Goal: Task Accomplishment & Management: Use online tool/utility

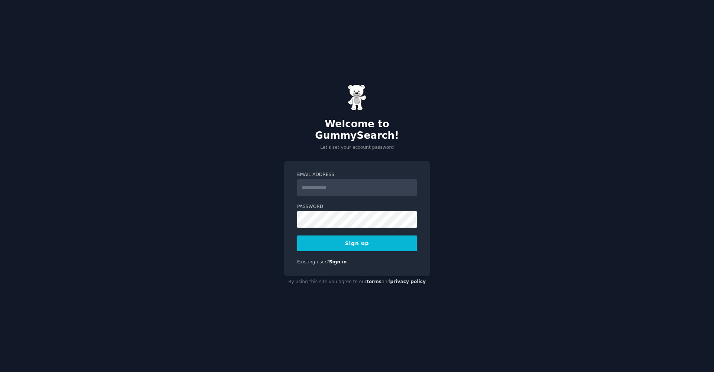
click at [335, 185] on input "Email Address" at bounding box center [357, 187] width 120 height 16
type input "**********"
click at [377, 236] on button "Sign up" at bounding box center [357, 244] width 120 height 16
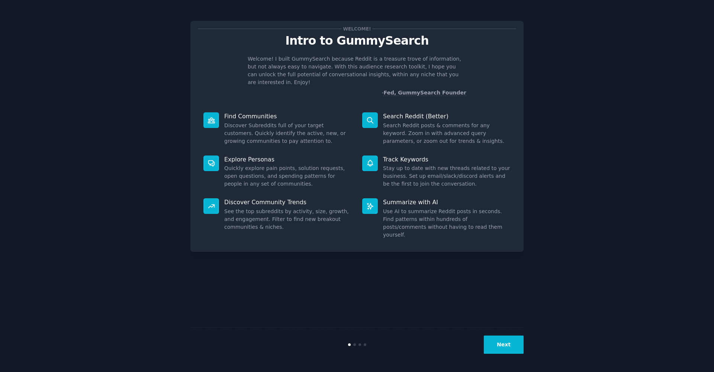
click at [497, 349] on button "Next" at bounding box center [504, 345] width 40 height 18
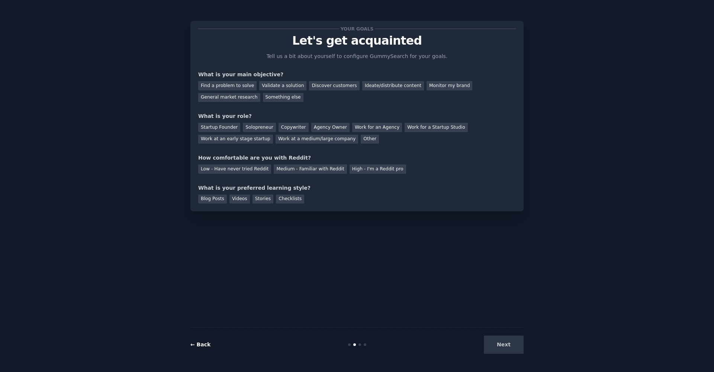
click at [209, 343] on link "← Back" at bounding box center [201, 345] width 20 height 6
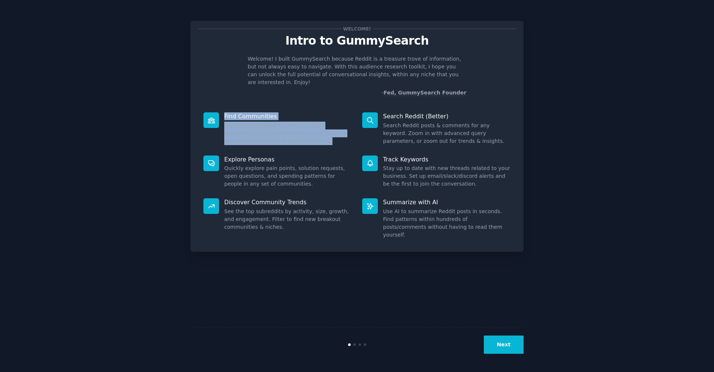
drag, startPoint x: 224, startPoint y: 108, endPoint x: 287, endPoint y: 140, distance: 69.7
click at [287, 140] on div "Find Communities Discover Subreddits full of your target customers. Quickly ide…" at bounding box center [277, 128] width 159 height 43
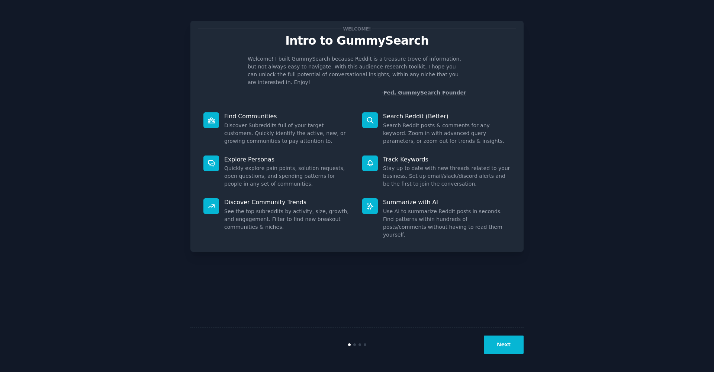
click at [499, 356] on div "Next" at bounding box center [357, 344] width 333 height 34
click at [500, 344] on button "Next" at bounding box center [504, 345] width 40 height 18
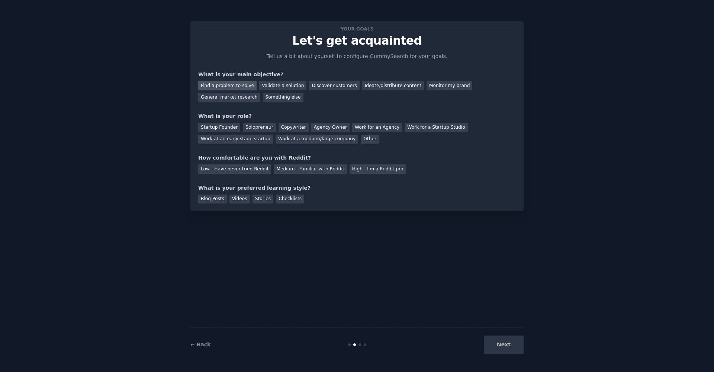
click at [223, 87] on div "Find a problem to solve" at bounding box center [227, 85] width 58 height 9
click at [507, 344] on div "Next" at bounding box center [468, 345] width 111 height 18
click at [260, 126] on div "Solopreneur" at bounding box center [259, 127] width 33 height 9
click at [316, 171] on div "Medium - Familiar with Reddit" at bounding box center [310, 168] width 73 height 9
click at [235, 198] on div "Videos" at bounding box center [240, 199] width 20 height 9
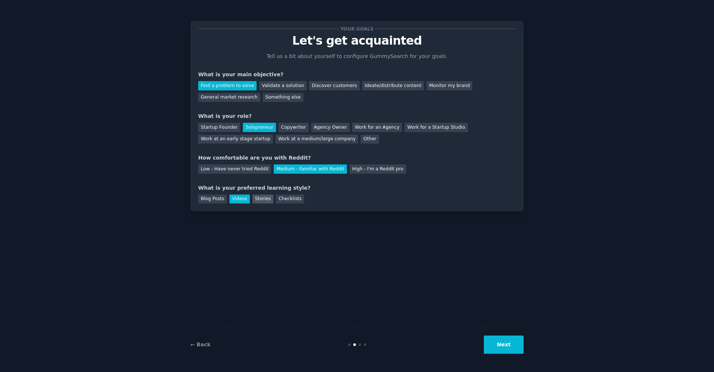
click at [257, 199] on div "Stories" at bounding box center [263, 199] width 21 height 9
click at [240, 196] on div "Videos" at bounding box center [240, 199] width 20 height 9
click at [518, 338] on button "Next" at bounding box center [504, 345] width 40 height 18
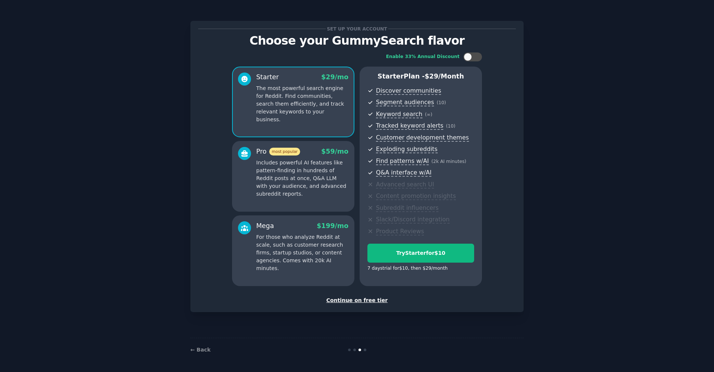
click at [369, 301] on div "Continue on free tier" at bounding box center [357, 301] width 318 height 8
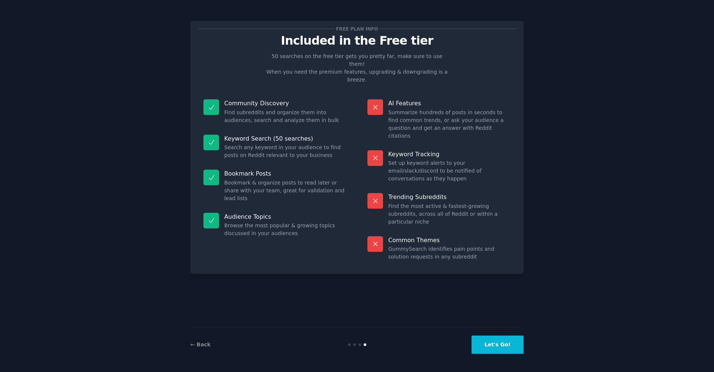
click at [503, 345] on button "Let's Go!" at bounding box center [498, 345] width 52 height 18
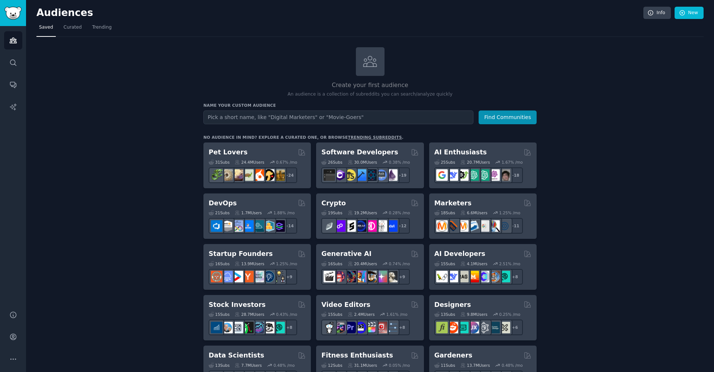
drag, startPoint x: 201, startPoint y: 134, endPoint x: 319, endPoint y: 131, distance: 118.3
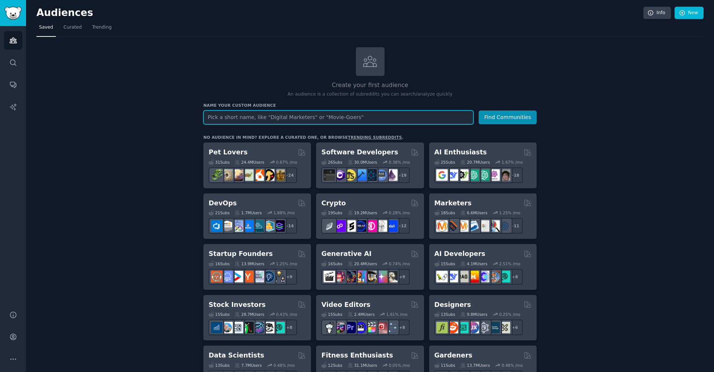
click at [279, 119] on input "text" at bounding box center [339, 118] width 270 height 14
type input "F"
type input "Healthy Eaters"
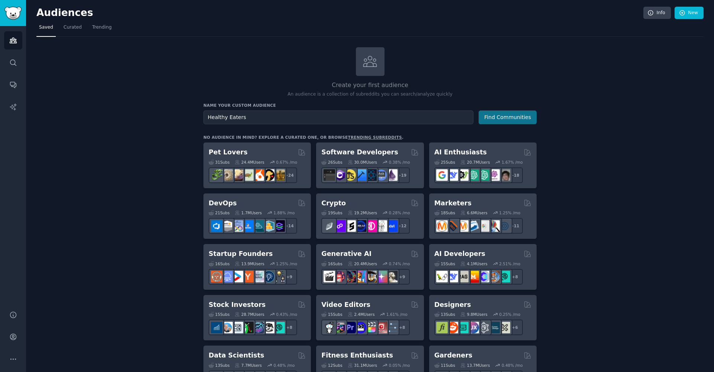
click at [503, 116] on button "Find Communities" at bounding box center [508, 118] width 58 height 14
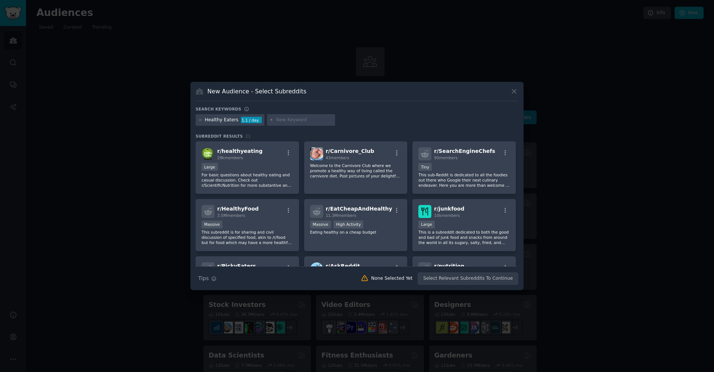
click at [285, 116] on div at bounding box center [301, 120] width 68 height 12
click at [282, 119] on input "text" at bounding box center [304, 120] width 57 height 7
type input "healthy food"
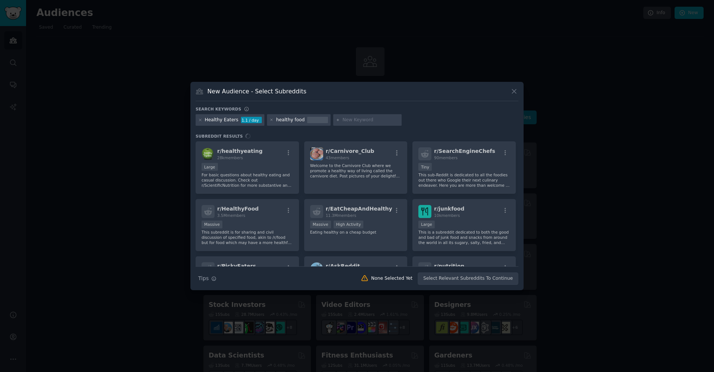
click at [372, 121] on input "text" at bounding box center [371, 120] width 57 height 7
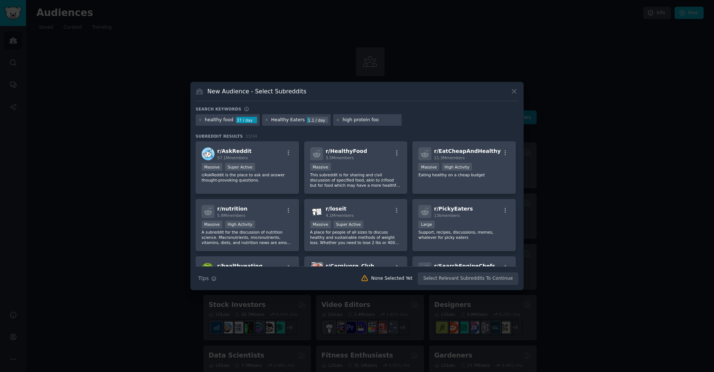
type input "high protein food"
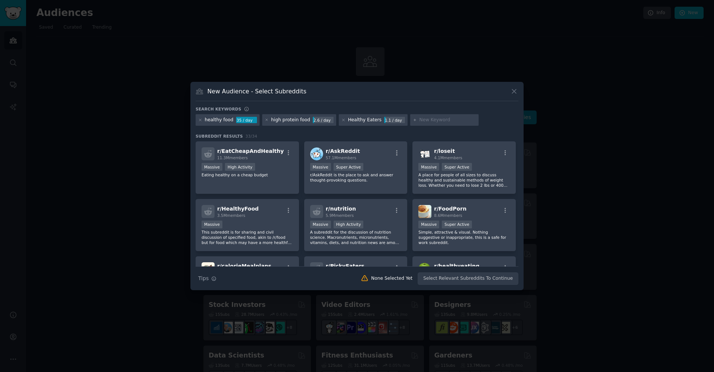
click at [309, 105] on div "New Audience - Select Subreddits Search keywords healthy food 35 / day high pro…" at bounding box center [357, 186] width 333 height 209
click at [385, 106] on div "New Audience - Select Subreddits Search keywords healthy food 35 / day high pro…" at bounding box center [357, 186] width 333 height 209
click at [412, 121] on div at bounding box center [444, 120] width 68 height 12
click at [426, 121] on input "text" at bounding box center [448, 120] width 57 height 7
type input "h"
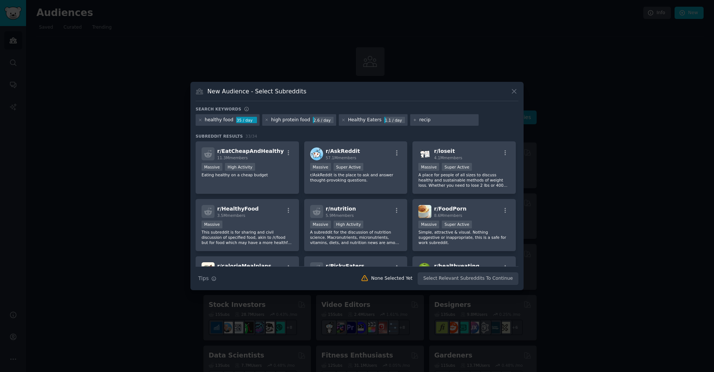
type input "recipe"
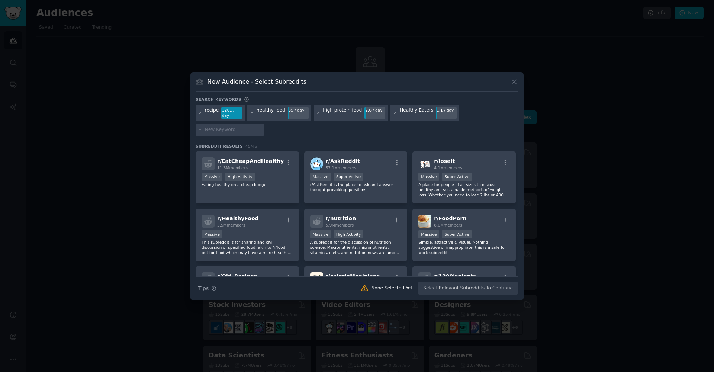
click at [453, 286] on div "Search Tips Tips None Selected Yet Select Relevant Subreddits To Continue" at bounding box center [357, 285] width 323 height 19
click at [370, 163] on div "r/ AskReddit 57.1M members" at bounding box center [356, 163] width 92 height 13
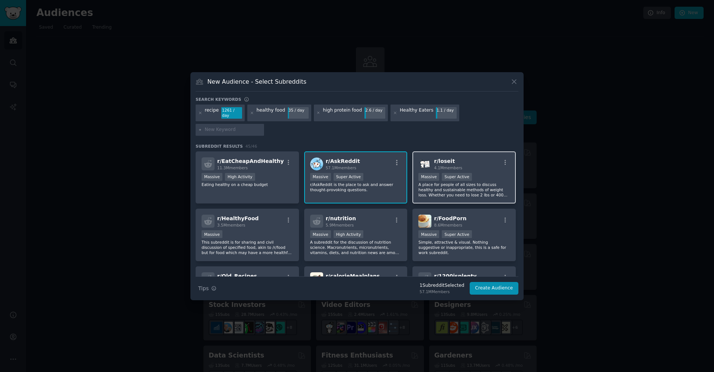
click at [435, 169] on div "r/ loseit 4.1M members Massive Super Active A place for people of all sizes to …" at bounding box center [464, 177] width 103 height 52
click at [465, 162] on div "r/ loseit 4.1M members" at bounding box center [465, 163] width 92 height 13
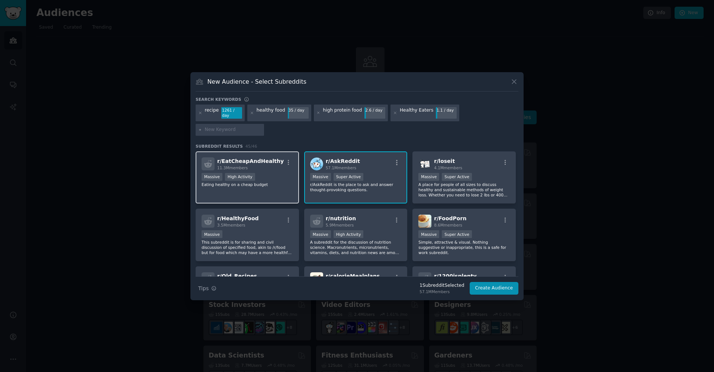
drag, startPoint x: 240, startPoint y: 169, endPoint x: 245, endPoint y: 168, distance: 5.0
click at [240, 169] on div "r/ EatCheapAndHealthy 11.3M members >= 80th percentile for submissions / day Ma…" at bounding box center [247, 177] width 103 height 52
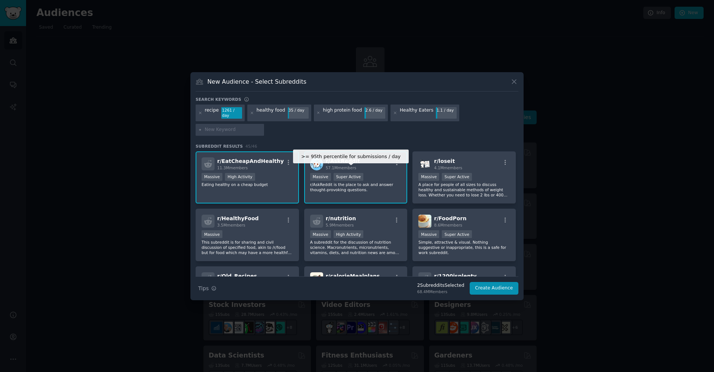
scroll to position [43, 0]
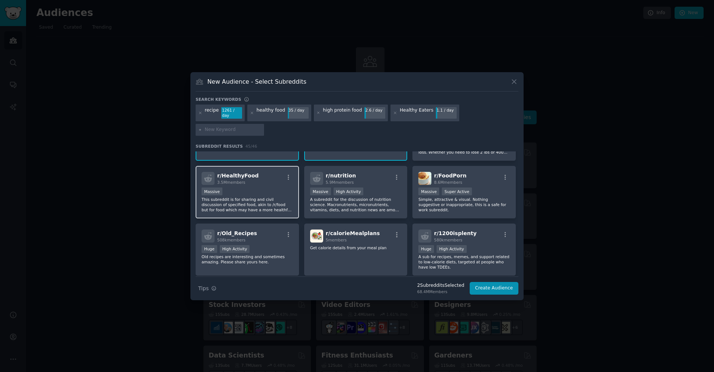
click at [252, 182] on div "3.5M members" at bounding box center [238, 182] width 42 height 5
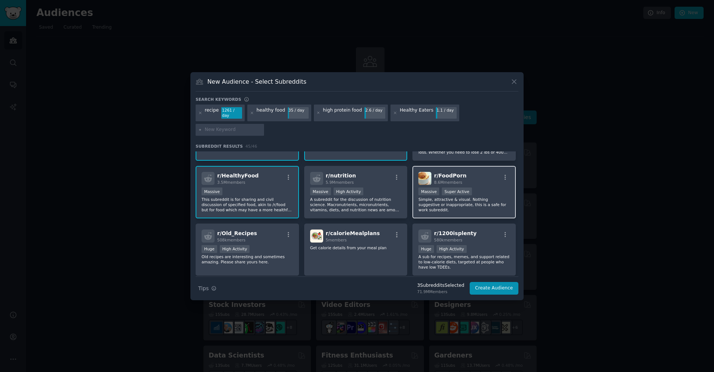
click at [467, 181] on div "r/ FoodPorn 8.6M members" at bounding box center [465, 178] width 92 height 13
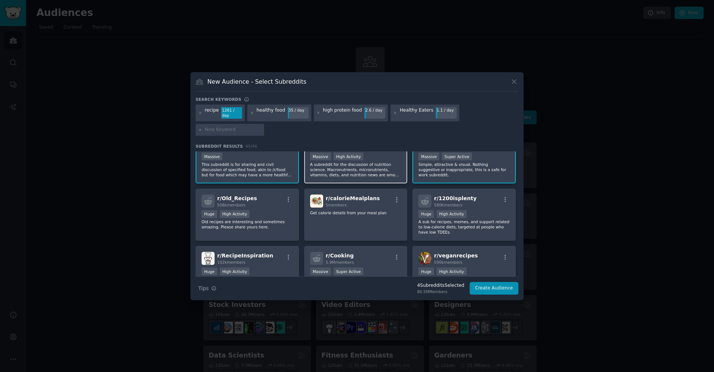
scroll to position [84, 0]
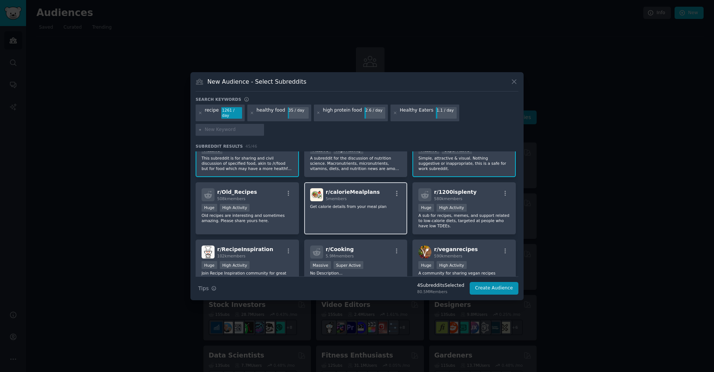
click at [353, 200] on div "r/ calorieMealplans 5 members Get calorie details from your meal plan" at bounding box center [355, 208] width 103 height 52
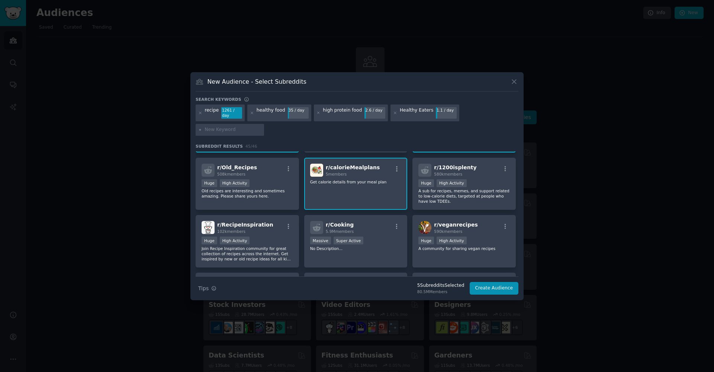
click at [339, 181] on p "Get calorie details from your meal plan" at bounding box center [356, 181] width 92 height 5
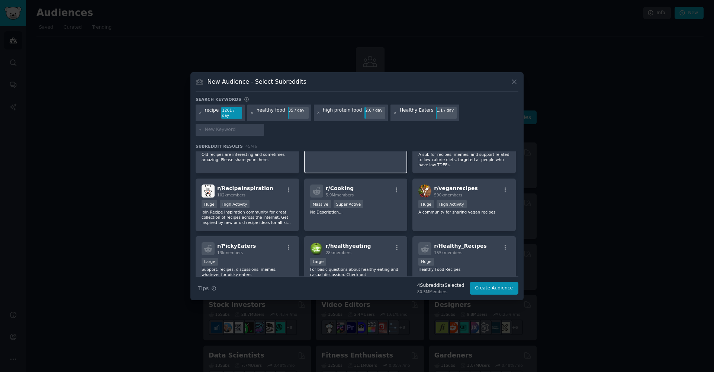
scroll to position [152, 0]
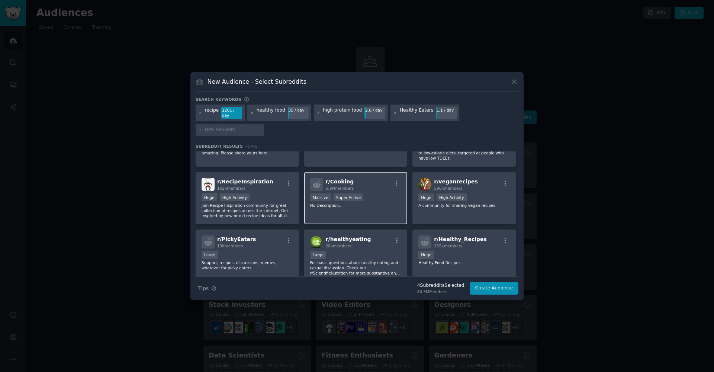
click at [368, 189] on div "r/ Cooking 5.9M members >= 95th percentile for submissions / day Massive Super …" at bounding box center [355, 198] width 103 height 52
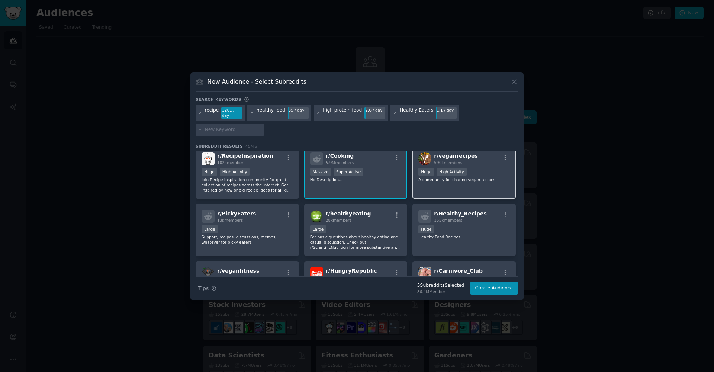
click at [486, 168] on div "Huge High Activity" at bounding box center [465, 172] width 92 height 9
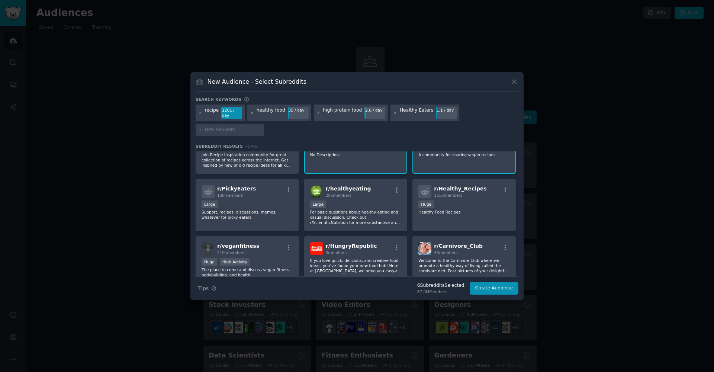
scroll to position [207, 0]
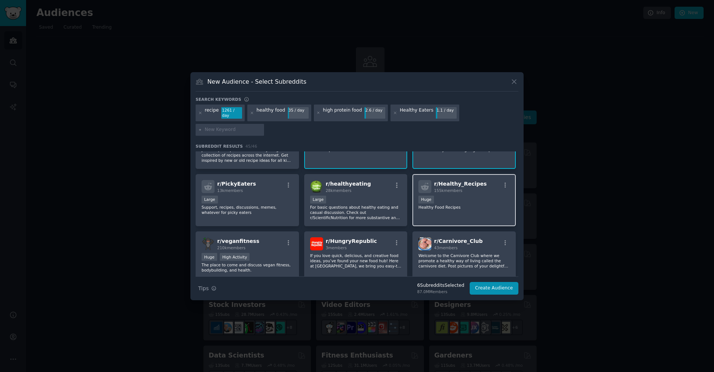
click at [461, 192] on div "r/ Healthy_Recipes 155k members Huge Healthy Food Recipes" at bounding box center [464, 200] width 103 height 52
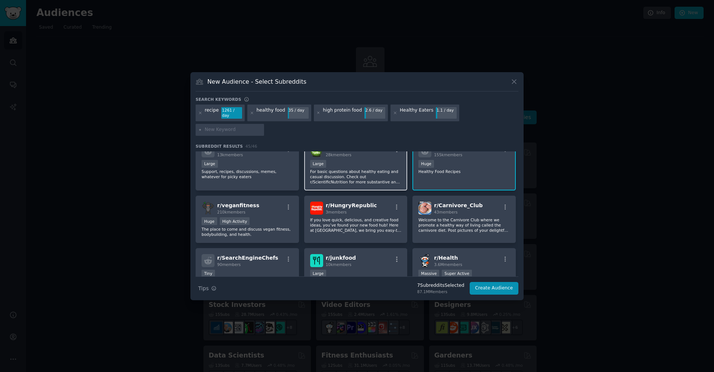
scroll to position [245, 0]
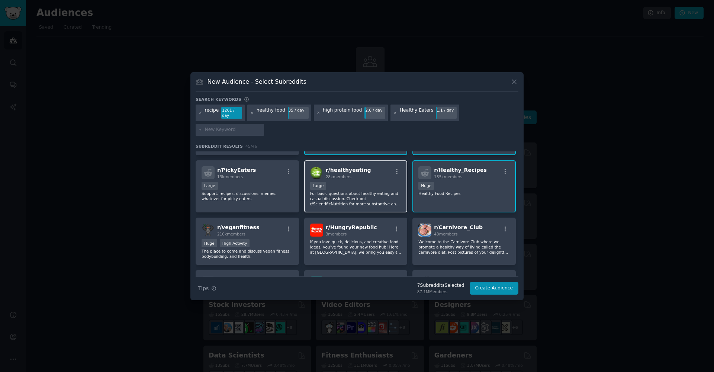
click at [357, 191] on p "For basic questions about healthy eating and casual discussion. Check out r/Sci…" at bounding box center [356, 199] width 92 height 16
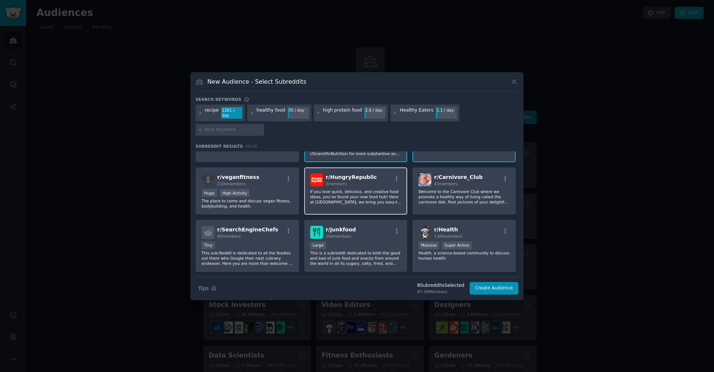
scroll to position [305, 0]
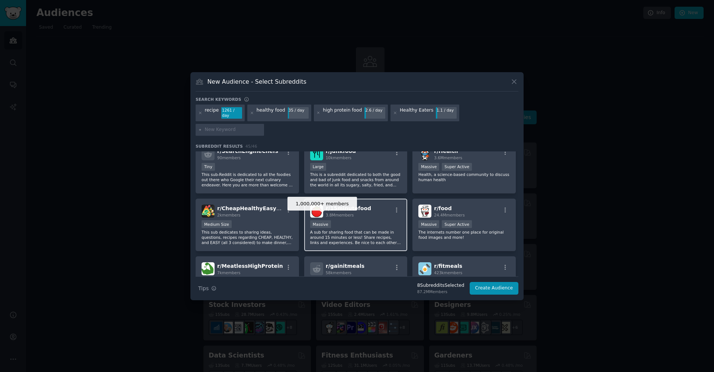
click at [346, 221] on div "1,000,000+ members Massive" at bounding box center [356, 224] width 92 height 9
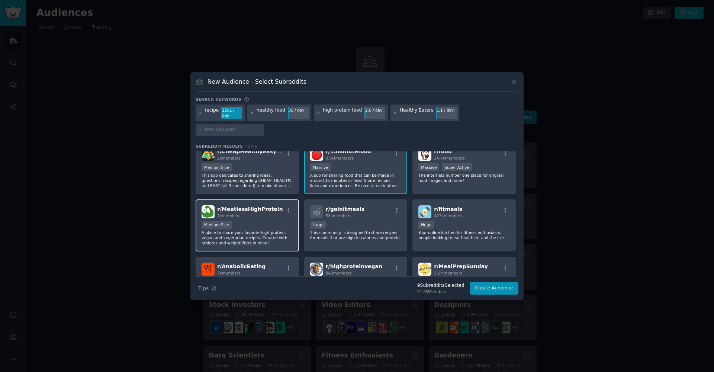
scroll to position [510, 0]
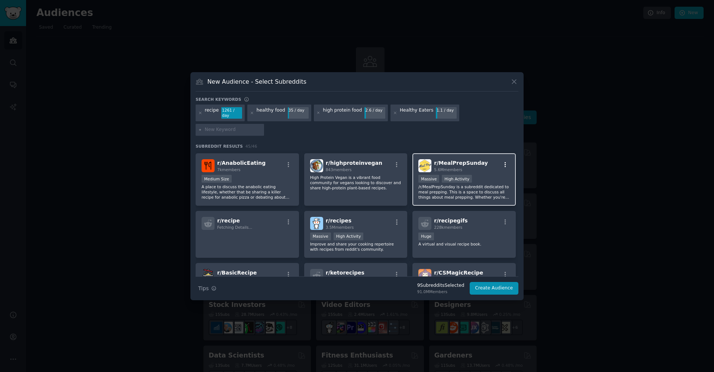
click at [505, 161] on icon "button" at bounding box center [505, 164] width 7 height 7
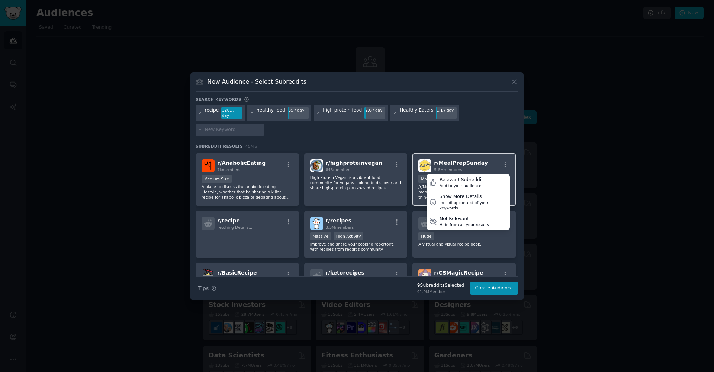
click at [465, 164] on h2 "r/ MealPrepSunday 5.6M members" at bounding box center [461, 165] width 54 height 13
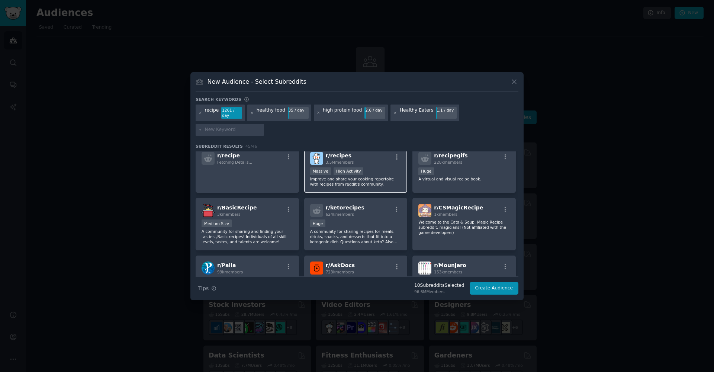
scroll to position [577, 0]
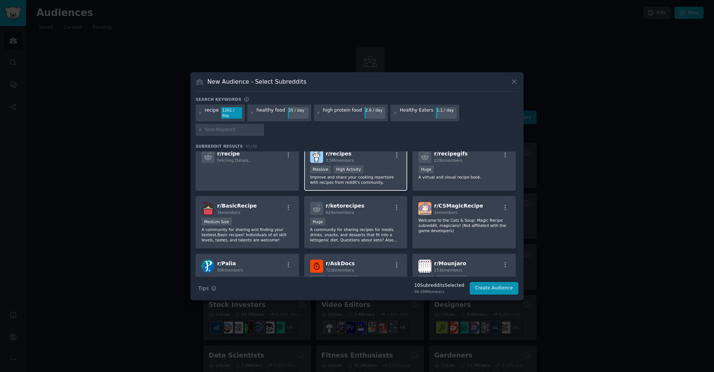
click at [374, 172] on div "Massive High Activity" at bounding box center [356, 170] width 92 height 9
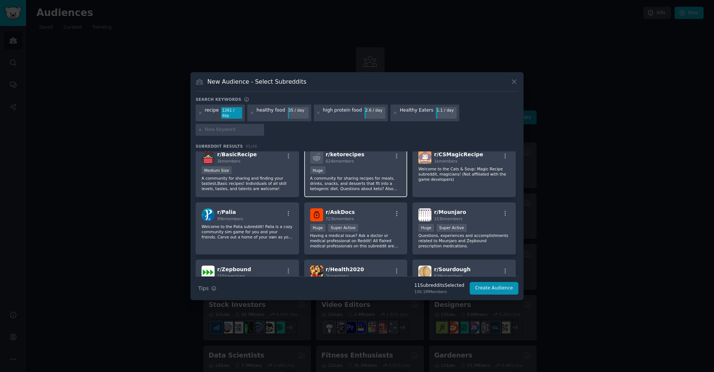
scroll to position [716, 0]
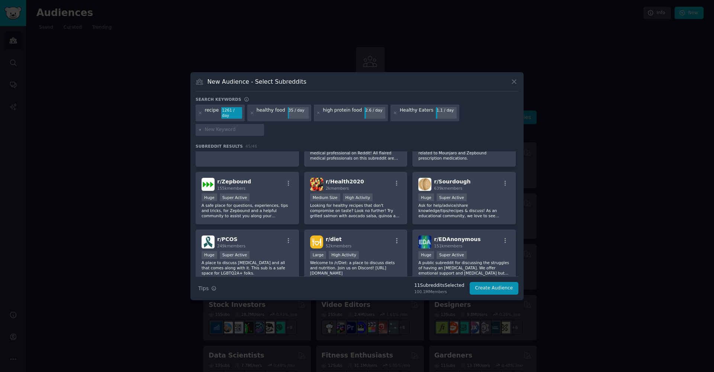
click at [496, 287] on button "Create Audience" at bounding box center [494, 288] width 49 height 13
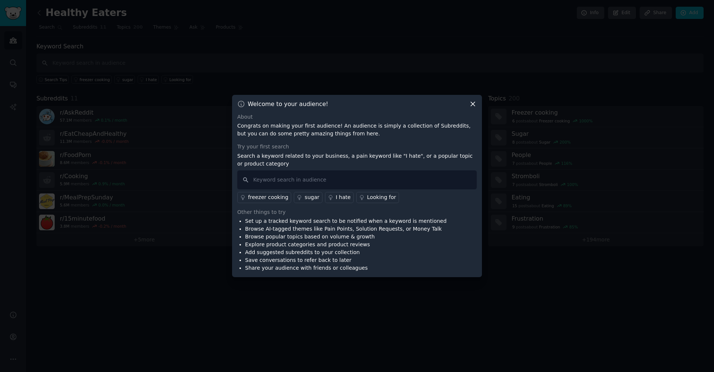
click at [472, 104] on icon at bounding box center [473, 104] width 8 height 8
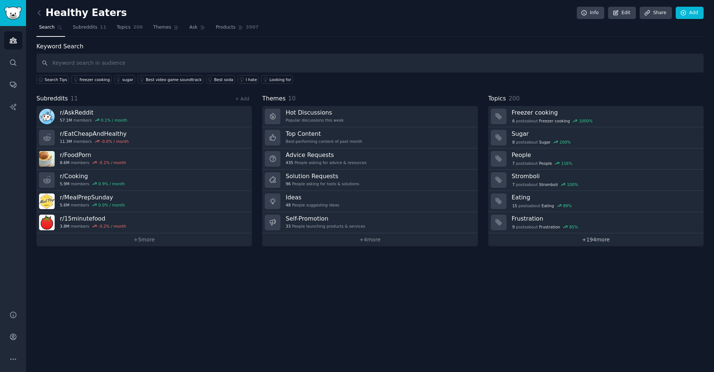
click at [588, 239] on link "+ 194 more" at bounding box center [596, 239] width 215 height 13
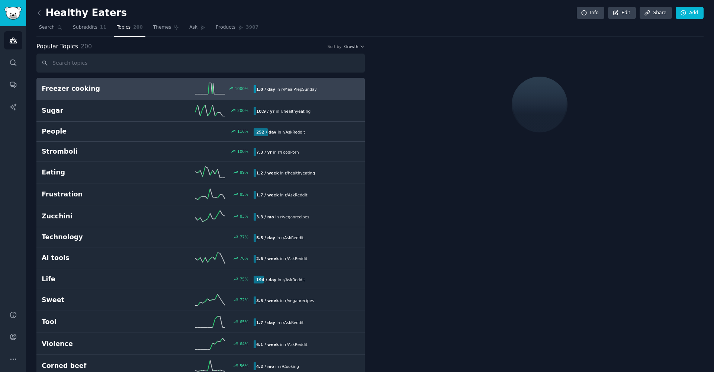
click at [124, 84] on h2 "Freezer cooking" at bounding box center [95, 88] width 106 height 9
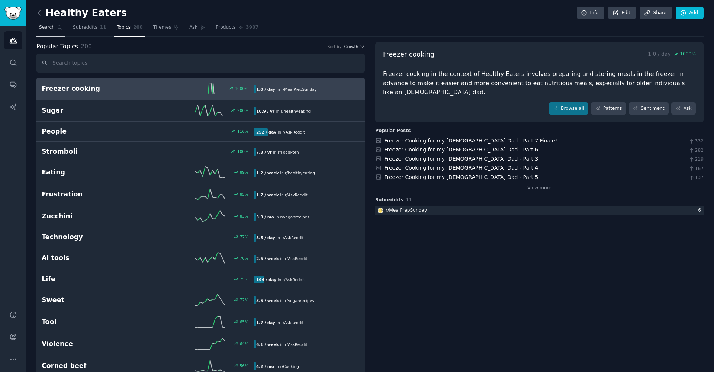
click at [45, 27] on span "Search" at bounding box center [47, 27] width 16 height 7
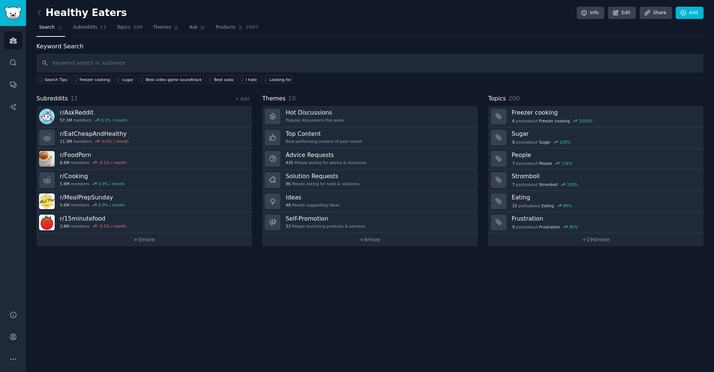
click at [52, 12] on h2 "Healthy Eaters" at bounding box center [81, 13] width 90 height 12
click at [87, 60] on input "text" at bounding box center [370, 63] width 668 height 19
type input "easy recipe"
